Goal: Task Accomplishment & Management: Manage account settings

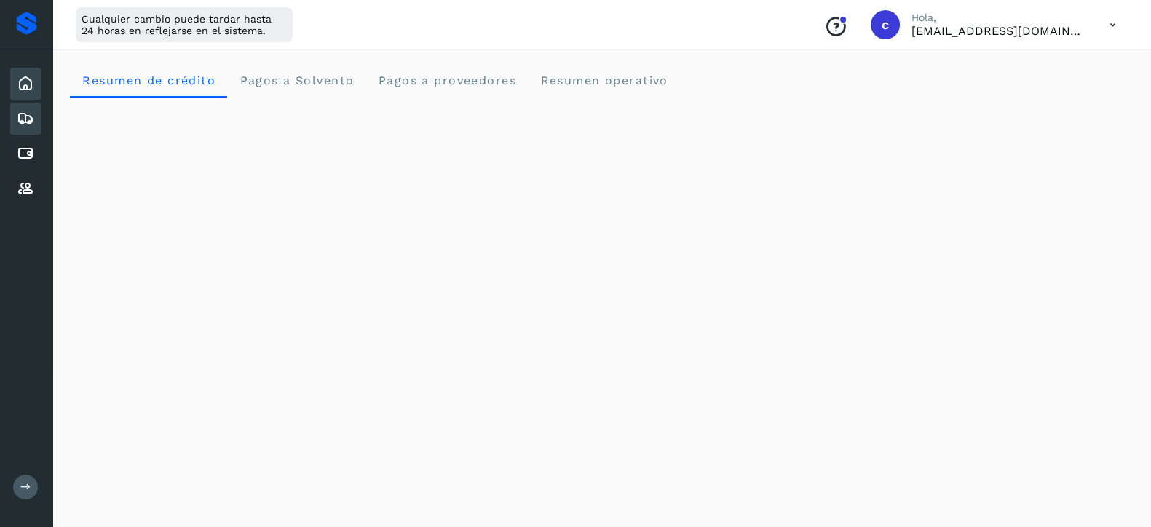
click at [17, 114] on icon at bounding box center [25, 118] width 17 height 17
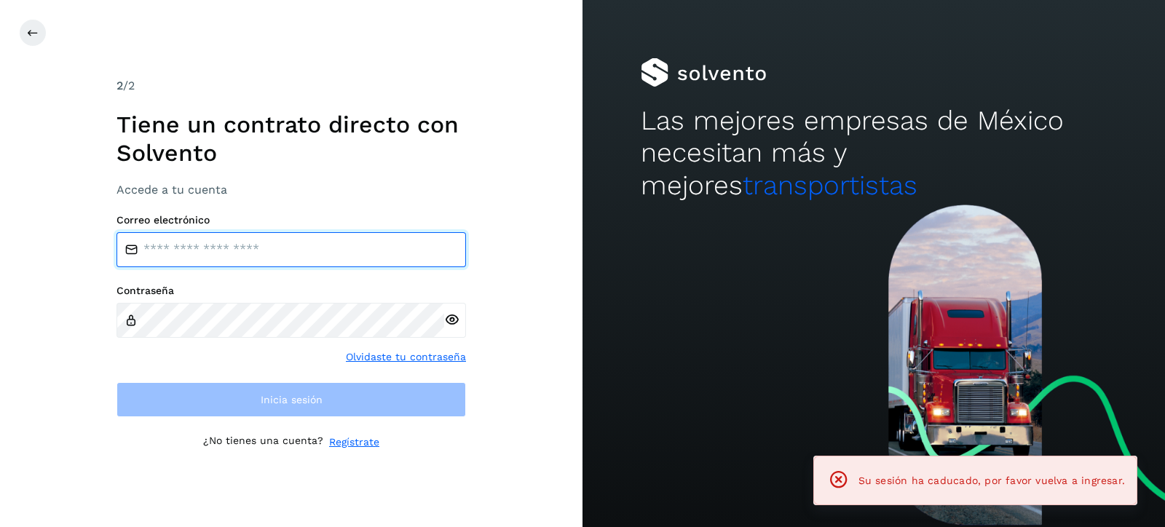
type input "**********"
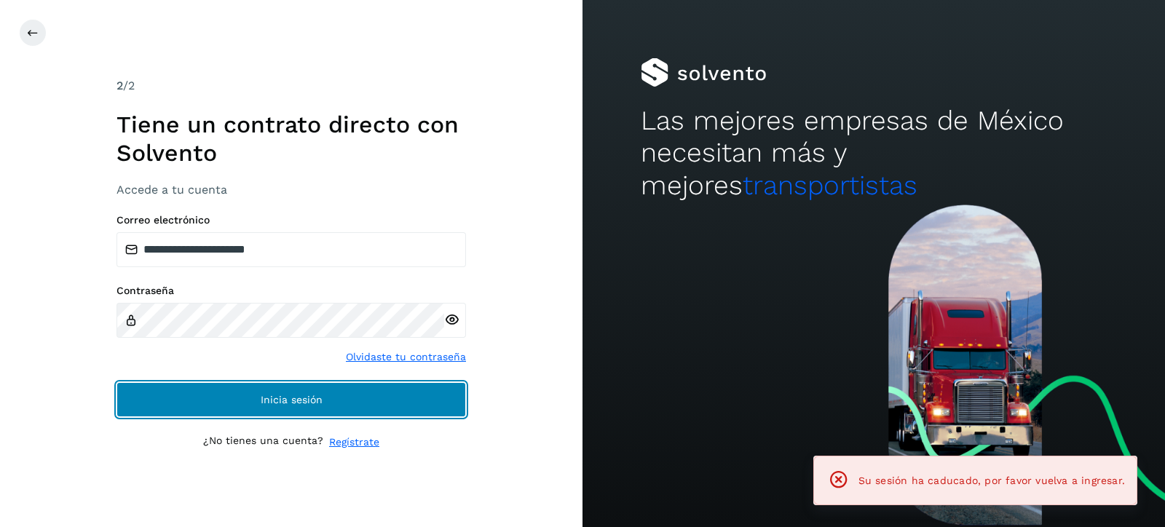
click at [347, 398] on button "Inicia sesión" at bounding box center [290, 399] width 349 height 35
